Goal: Obtain resource: Obtain resource

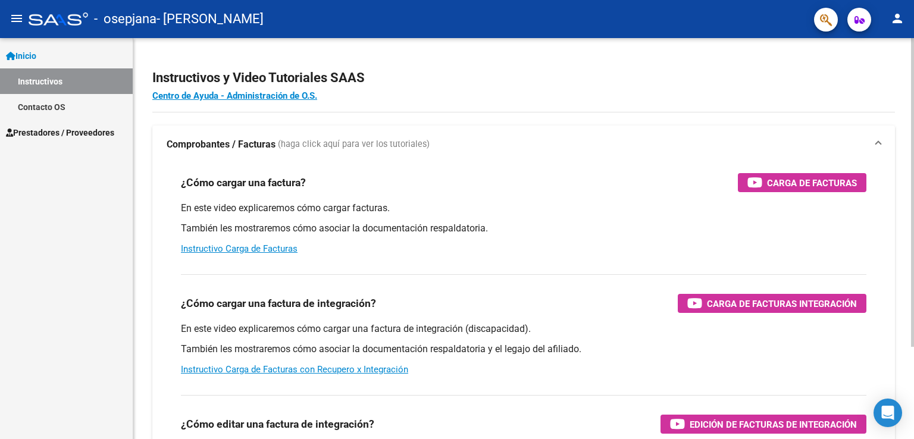
click at [757, 90] on h4 "Centro de Ayuda - Administración de O.S." at bounding box center [523, 95] width 743 height 13
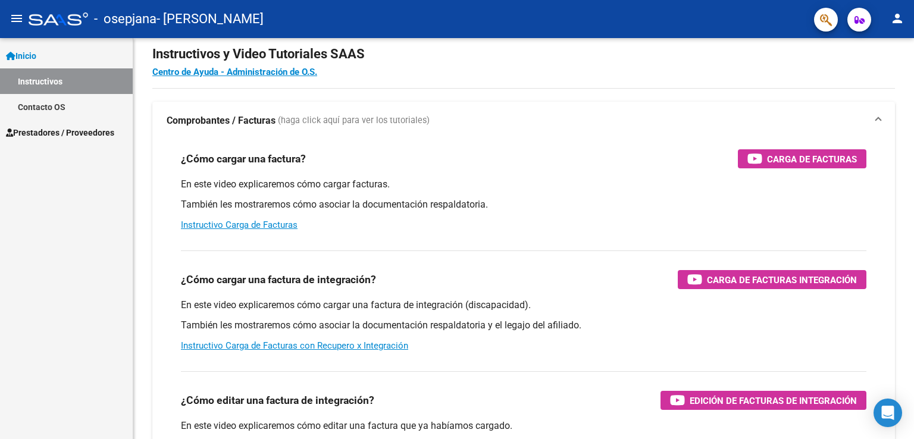
click at [98, 105] on link "Contacto OS" at bounding box center [66, 107] width 133 height 26
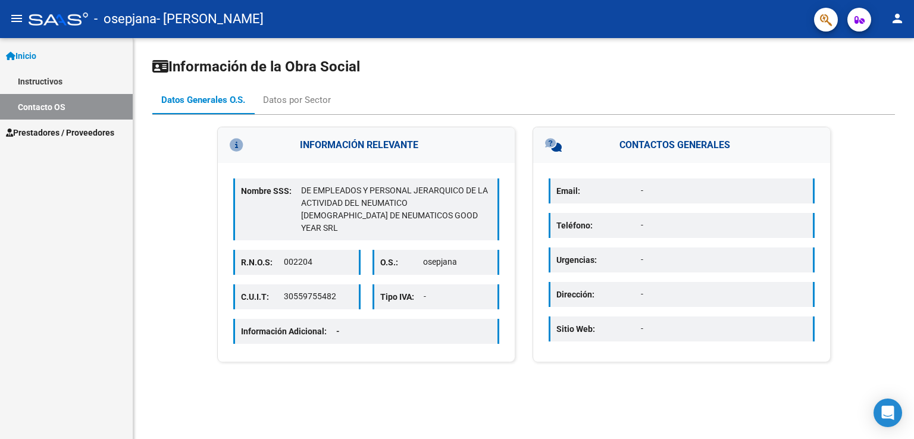
click at [77, 127] on span "Prestadores / Proveedores" at bounding box center [60, 132] width 108 height 13
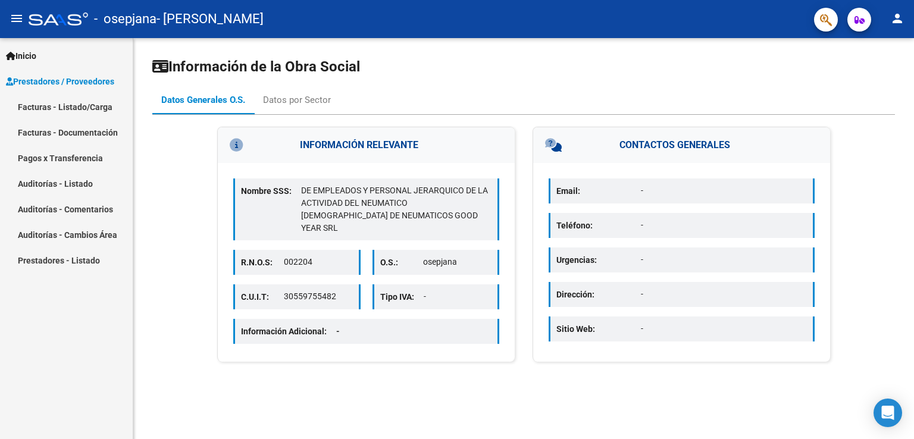
click at [77, 157] on link "Pagos x Transferencia" at bounding box center [66, 158] width 133 height 26
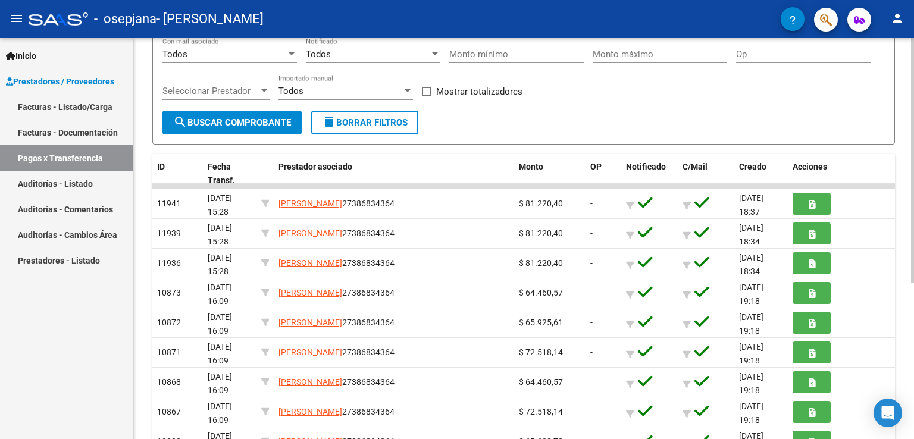
scroll to position [138, 0]
click at [907, 146] on div "PRESTADORES -> Pagos por Transferencia (alt+p) cloud_download Exportar CSV Impo…" at bounding box center [525, 229] width 784 height 659
drag, startPoint x: 907, startPoint y: 146, endPoint x: 903, endPoint y: 164, distance: 18.3
click at [903, 164] on div "PRESTADORES -> Pagos por Transferencia (alt+p) cloud_download Exportar CSV Impo…" at bounding box center [523, 229] width 781 height 659
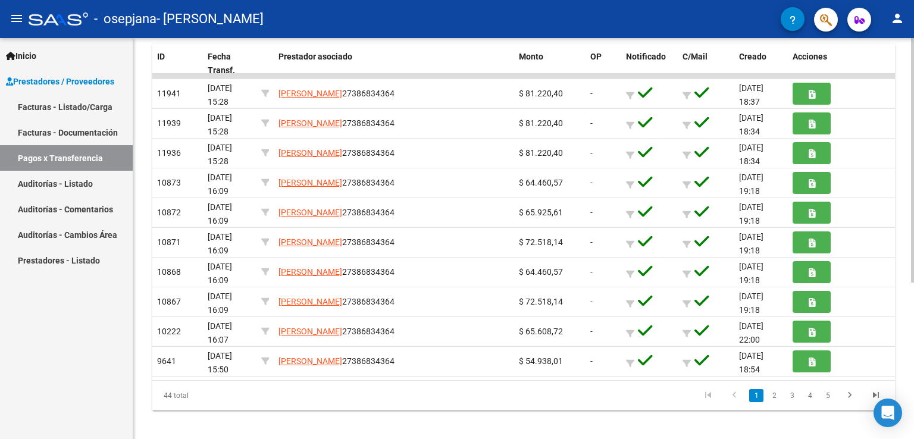
scroll to position [256, 0]
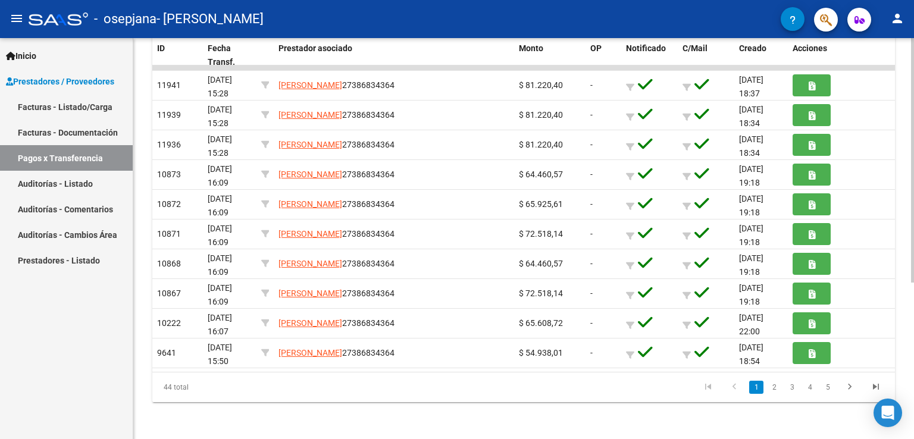
click at [913, 210] on div at bounding box center [912, 316] width 3 height 245
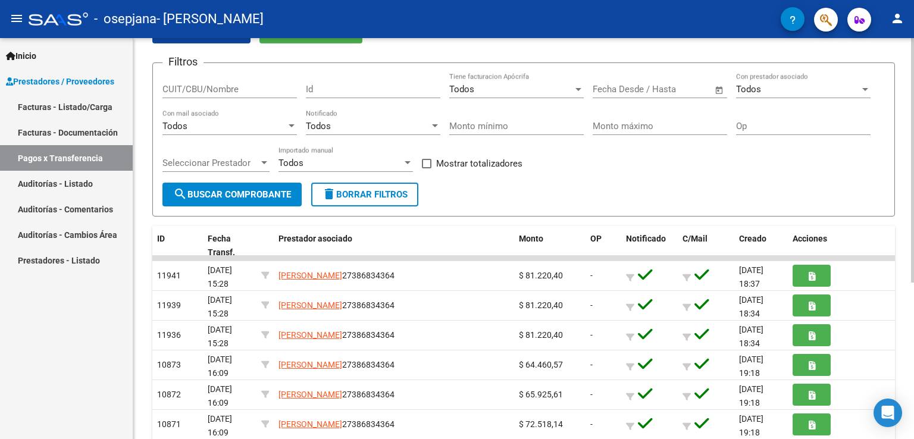
scroll to position [67, 0]
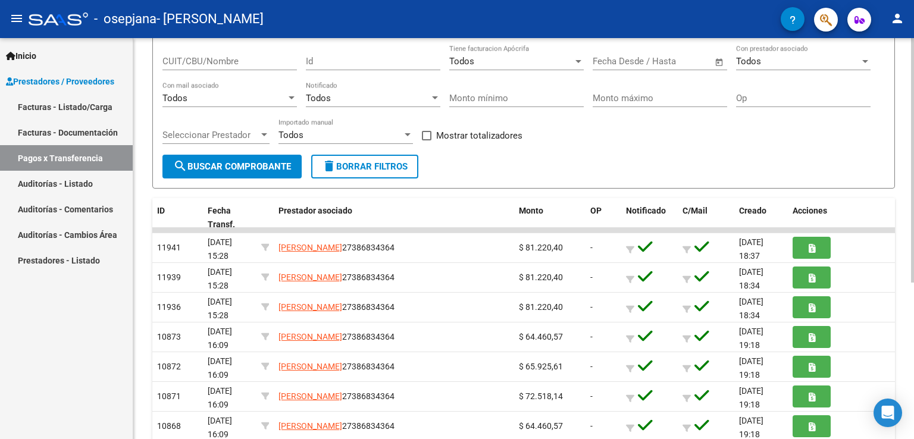
click at [911, 105] on div at bounding box center [912, 217] width 3 height 245
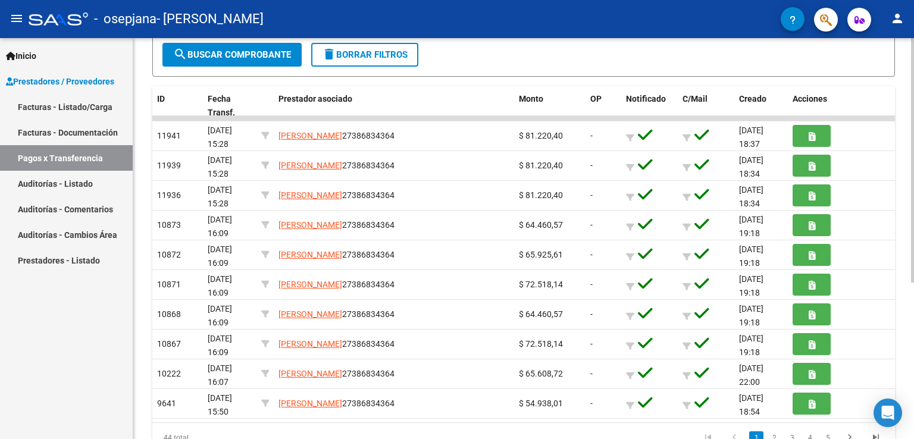
scroll to position [250, 0]
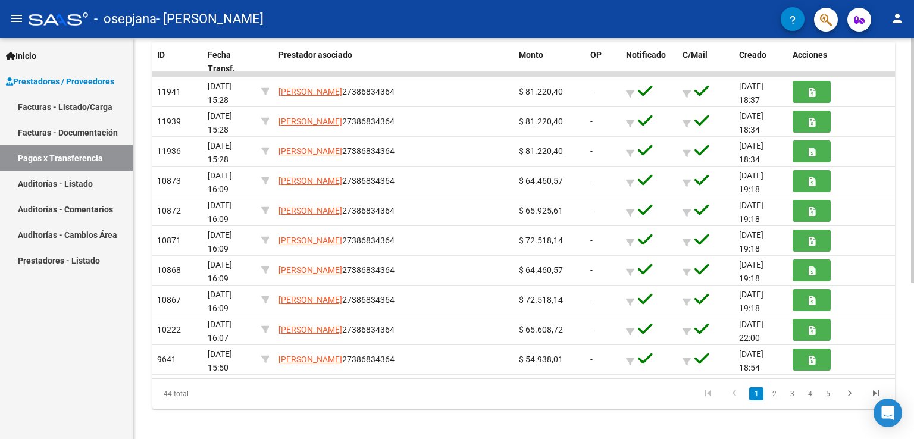
click at [911, 201] on div at bounding box center [912, 312] width 3 height 245
click at [785, 389] on link "3" at bounding box center [792, 393] width 14 height 13
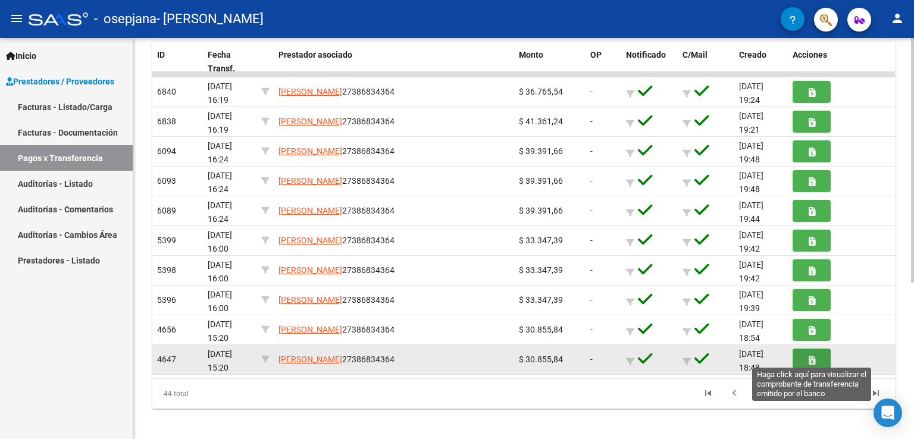
click at [810, 356] on icon "button" at bounding box center [812, 360] width 7 height 9
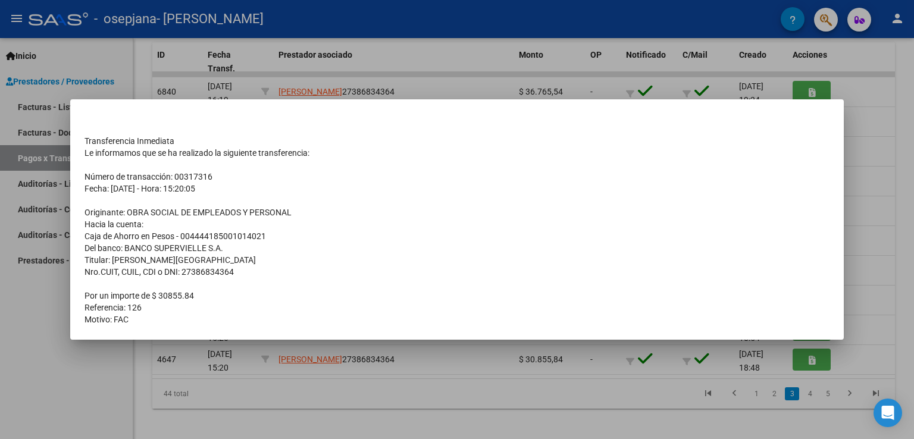
click at [810, 355] on div at bounding box center [457, 219] width 914 height 439
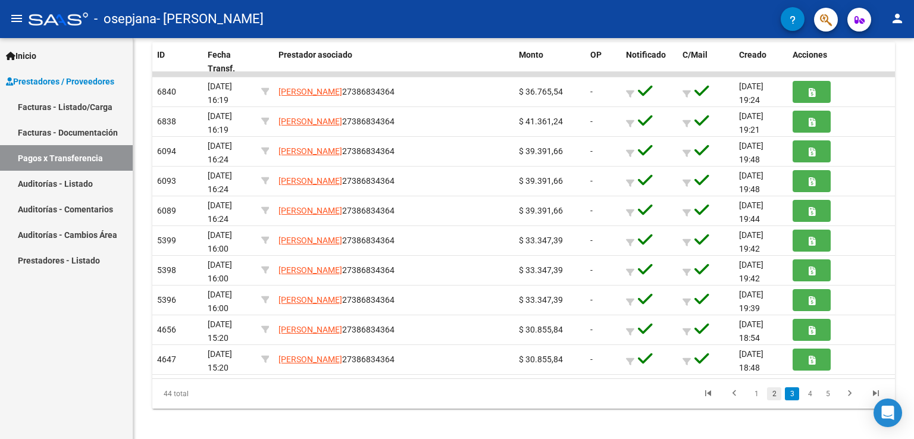
click at [776, 398] on link "2" at bounding box center [774, 393] width 14 height 13
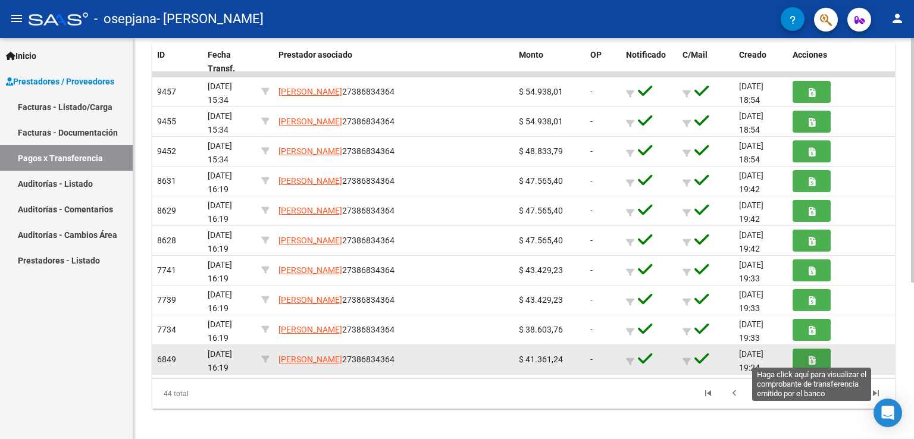
click at [807, 358] on button "button" at bounding box center [811, 360] width 38 height 22
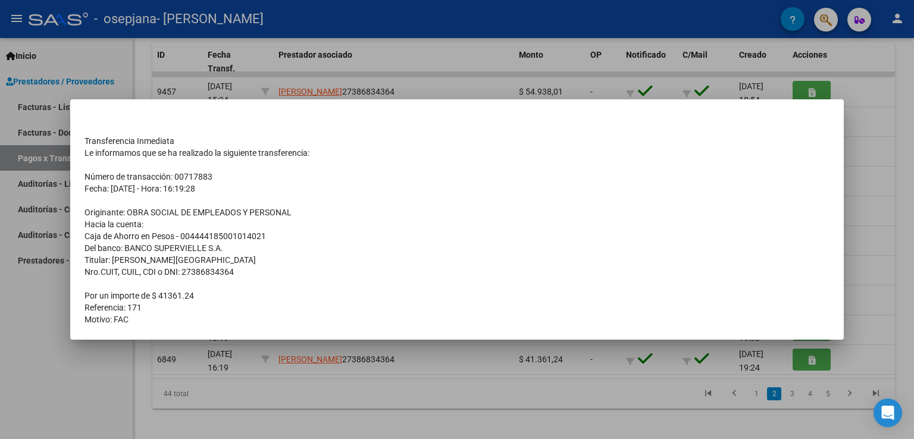
click at [862, 101] on div at bounding box center [457, 219] width 914 height 439
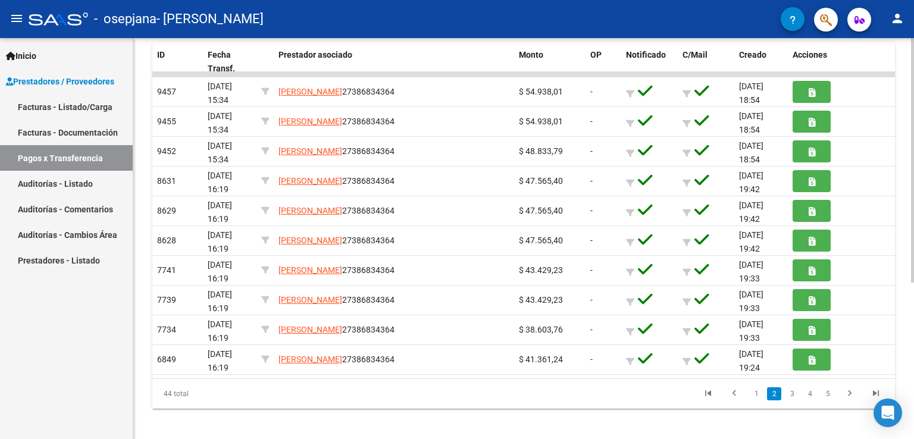
scroll to position [0, 0]
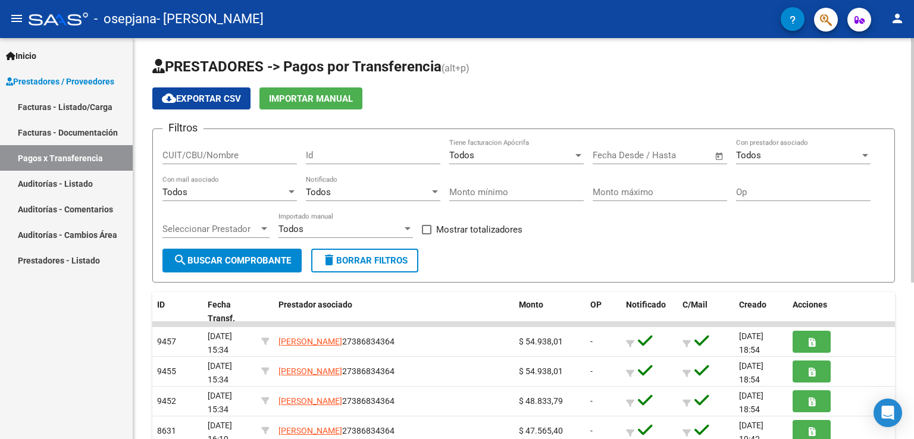
click at [911, 126] on div at bounding box center [912, 238] width 3 height 401
